Goal: Information Seeking & Learning: Learn about a topic

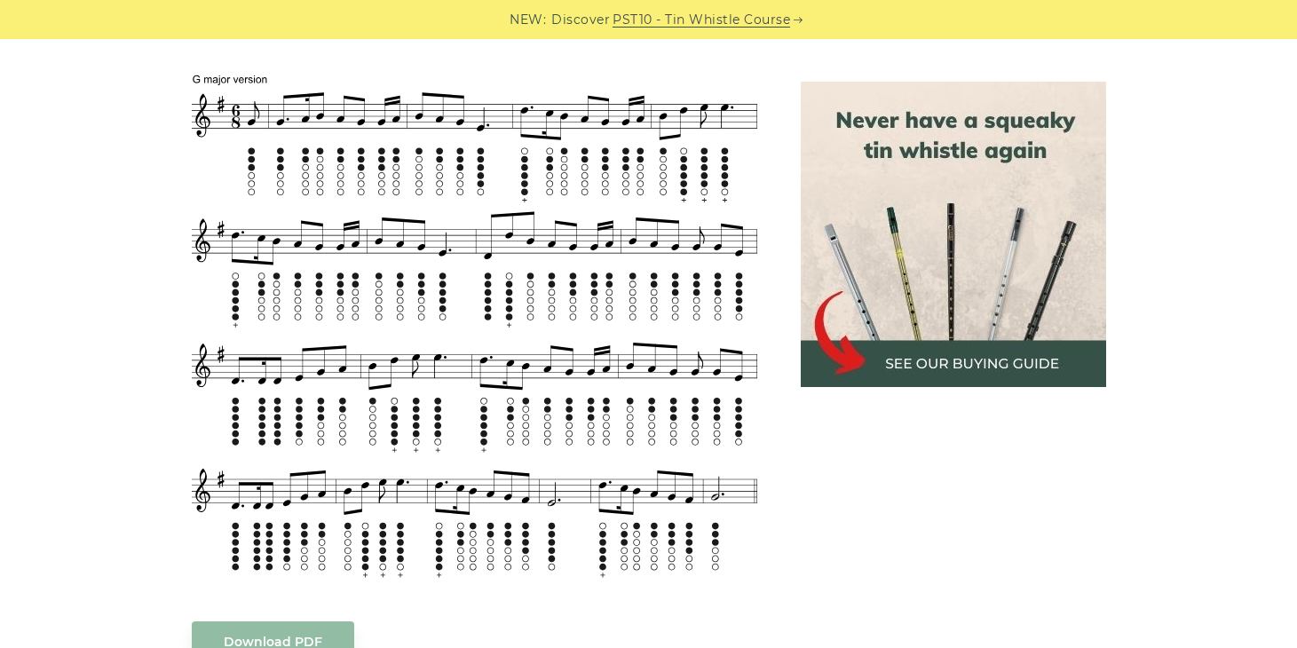
scroll to position [1216, 0]
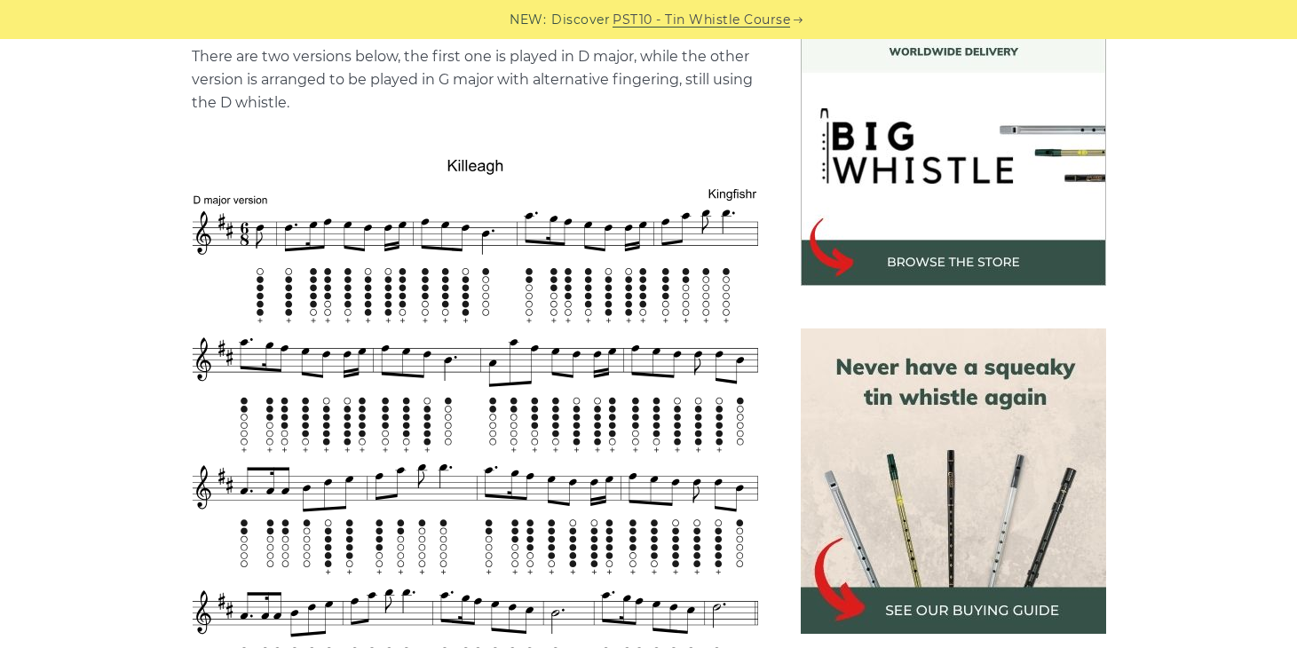
scroll to position [670, 0]
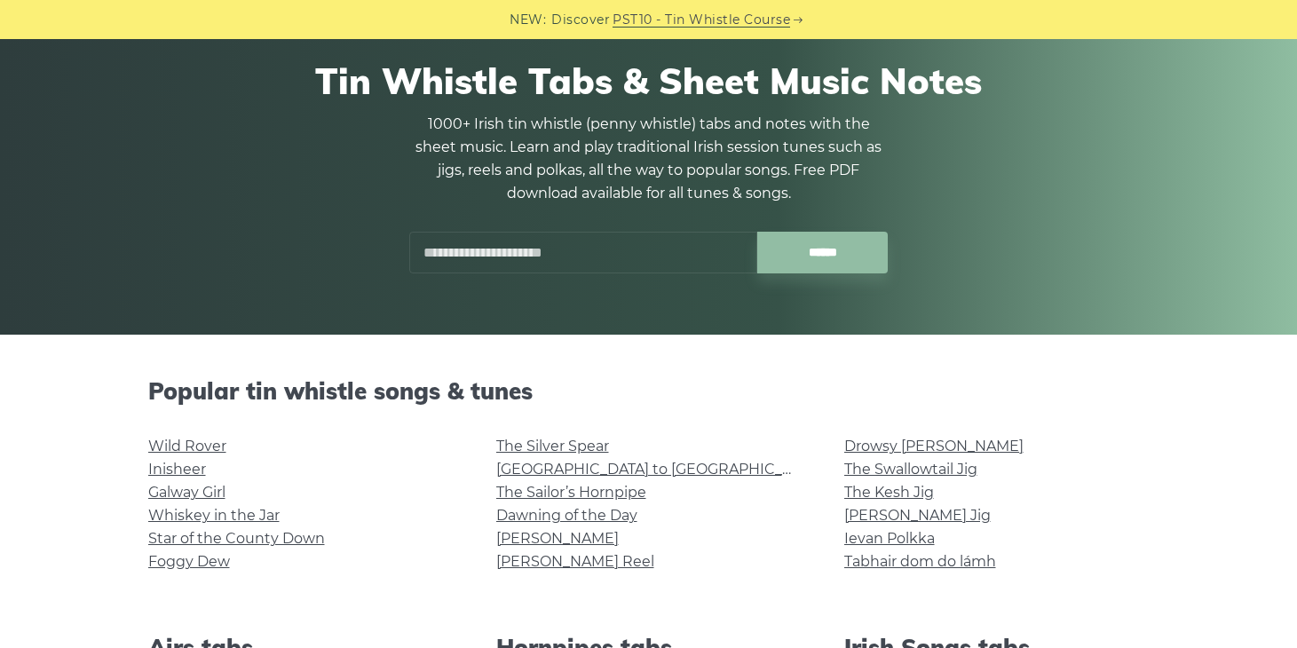
scroll to position [132, 0]
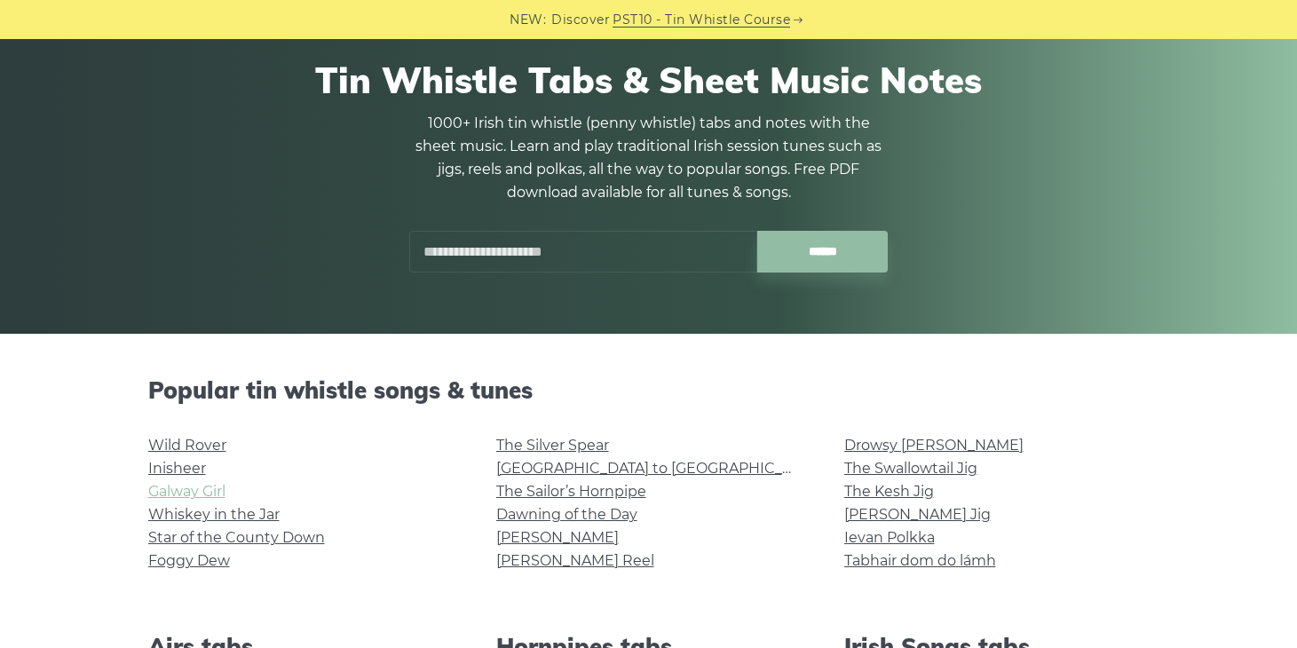
click at [214, 492] on link "Galway Girl" at bounding box center [186, 491] width 77 height 17
click at [229, 535] on link "Star of the County Down" at bounding box center [236, 537] width 177 height 17
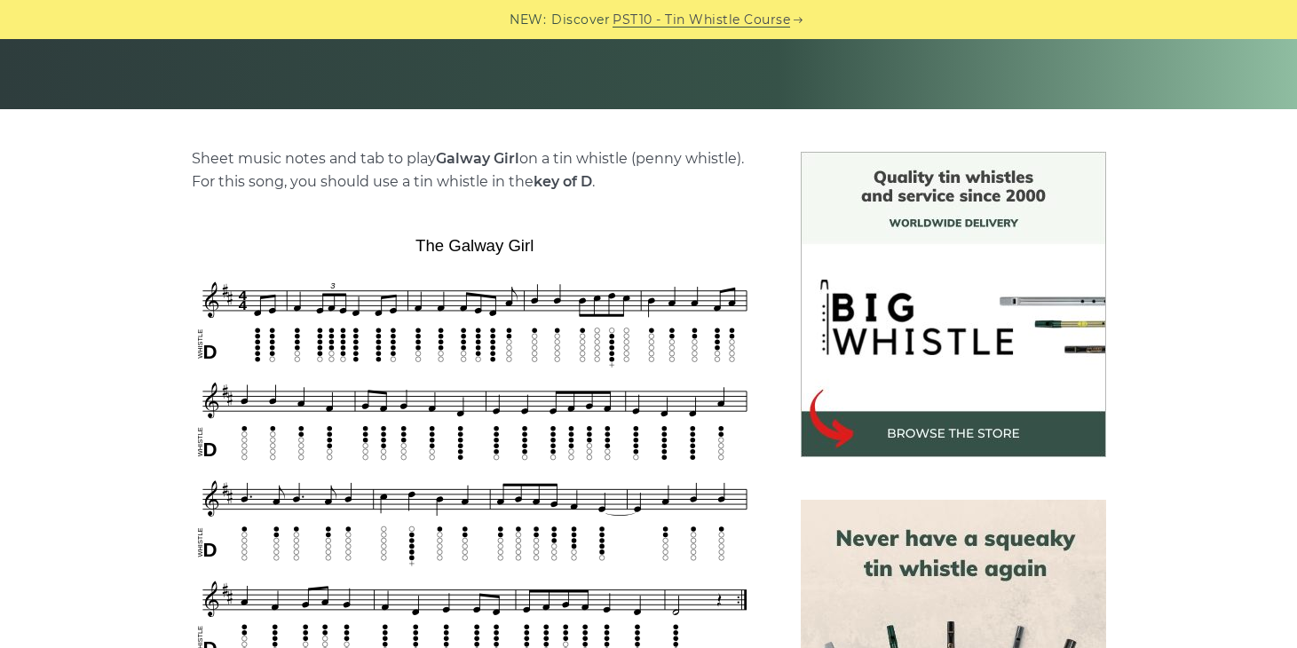
scroll to position [395, 0]
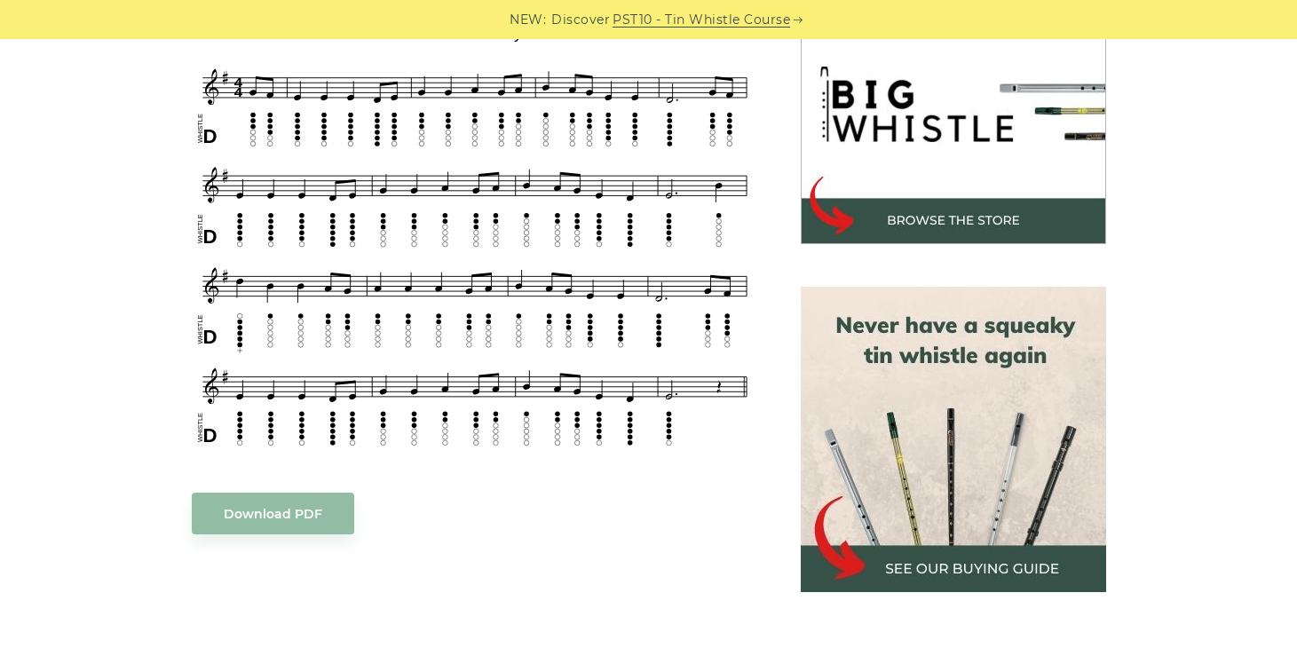
scroll to position [568, 0]
